Goal: Task Accomplishment & Management: Use online tool/utility

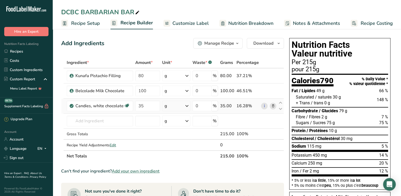
click at [273, 106] on icon at bounding box center [273, 106] width 4 height 6
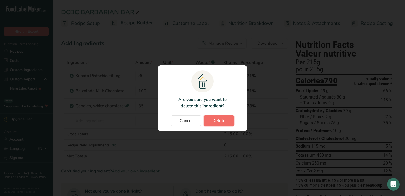
click at [206, 124] on button "Delete" at bounding box center [218, 120] width 31 height 11
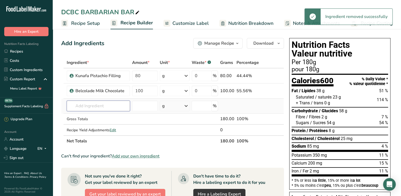
click at [82, 107] on input "text" at bounding box center [98, 105] width 63 height 11
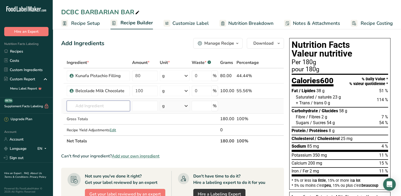
click at [87, 102] on input "text" at bounding box center [98, 105] width 63 height 11
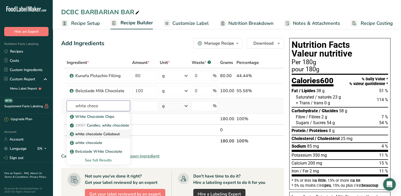
type input "white choco"
click at [84, 135] on p "white chocolate Callabaut" at bounding box center [95, 134] width 49 height 6
type input "white chocolate Callabaut"
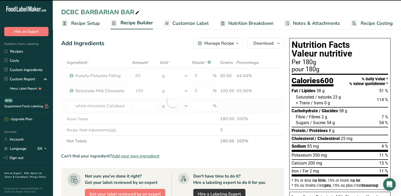
click at [84, 135] on div at bounding box center [172, 101] width 223 height 89
type input "0"
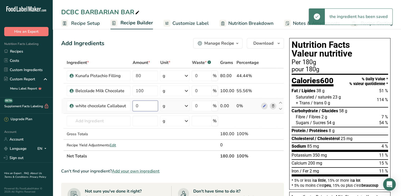
drag, startPoint x: 140, startPoint y: 101, endPoint x: 131, endPoint y: 108, distance: 11.7
click at [131, 108] on td "0" at bounding box center [145, 105] width 28 height 15
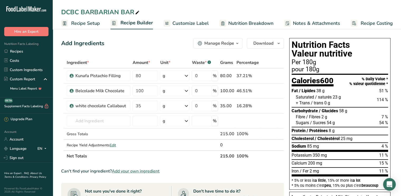
click at [202, 161] on section "Ingredient * Amount * Unit * Waste * .a-a{fill:#347362;}.b-a{fill:#fff;} Grams …" at bounding box center [172, 188] width 223 height 263
click at [227, 154] on th "215.00" at bounding box center [227, 155] width 16 height 11
click at [142, 105] on input "35" at bounding box center [146, 105] width 26 height 11
type input "30"
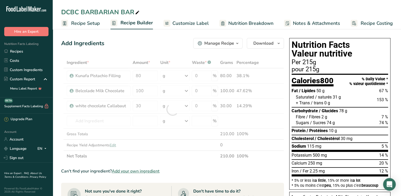
click at [204, 156] on div "Ingredient * Amount * Unit * Waste * .a-a{fill:#347362;}.b-a{fill:#fff;} Grams …" at bounding box center [172, 109] width 223 height 104
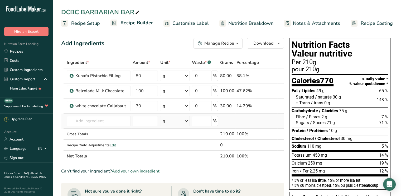
click at [249, 115] on td at bounding box center [247, 120] width 25 height 15
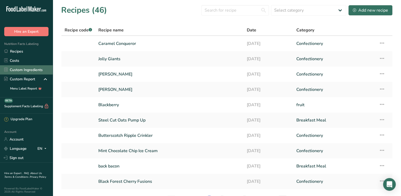
click at [17, 70] on link "Custom Ingredients" at bounding box center [26, 69] width 53 height 9
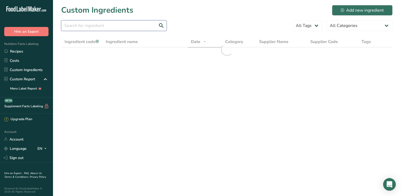
click at [92, 25] on input "text" at bounding box center [113, 25] width 105 height 11
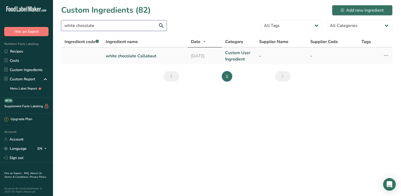
type input "white chocolate"
click at [115, 54] on link "white chocolate Callabaut" at bounding box center [145, 56] width 79 height 6
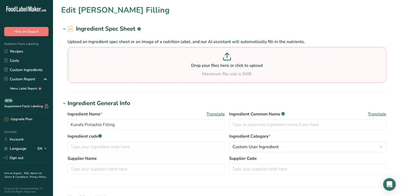
type input "white chocolate Callabaut"
type input "40"
type input "220"
type KJ "920.5"
type Fat "14"
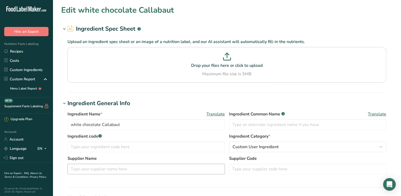
type Fat "9"
type Fat "0"
type input "10"
type input "35"
type Carbohydrates "23"
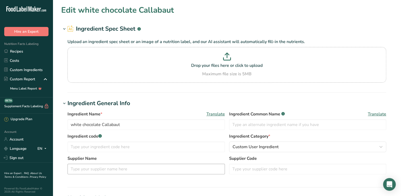
type Fiber "0"
type Sugars "22"
type Sugars "0"
type input "2"
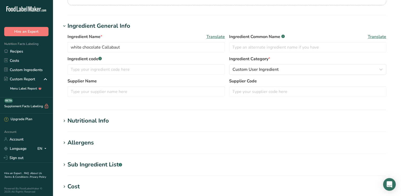
scroll to position [79, 0]
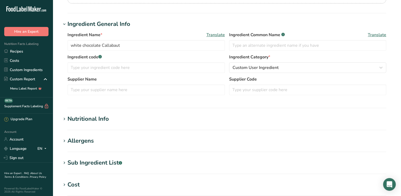
click at [102, 120] on div "Nutritional Info" at bounding box center [87, 118] width 41 height 9
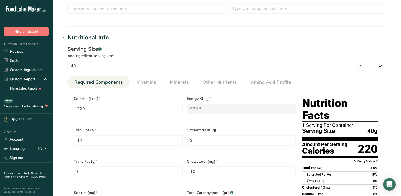
scroll to position [184, 0]
